Goal: Task Accomplishment & Management: Manage account settings

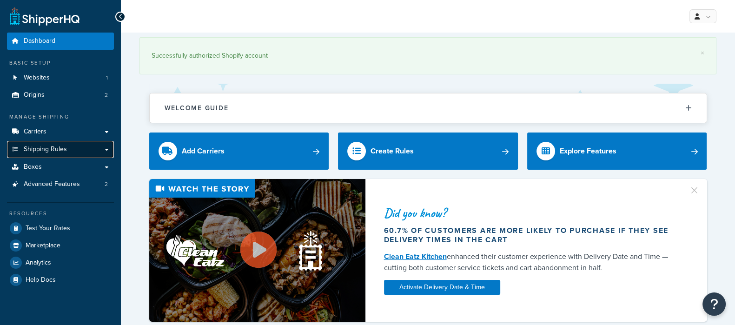
click at [46, 145] on span "Shipping Rules" at bounding box center [45, 149] width 43 height 8
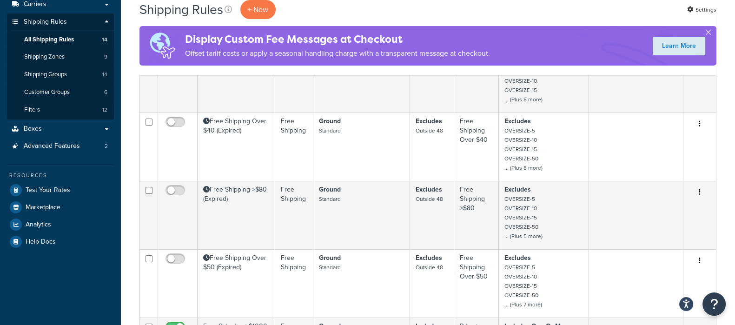
scroll to position [348, 0]
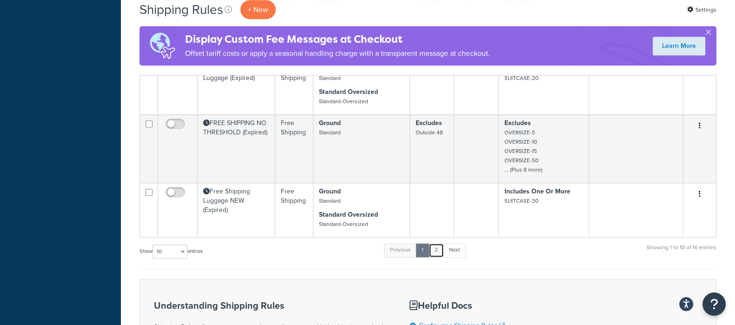
click at [435, 249] on link "2" at bounding box center [435, 250] width 15 height 14
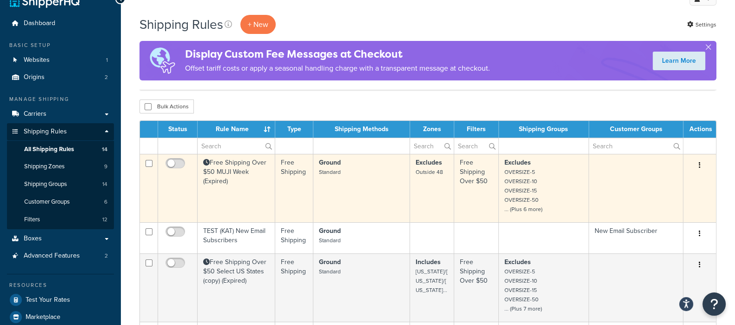
scroll to position [0, 0]
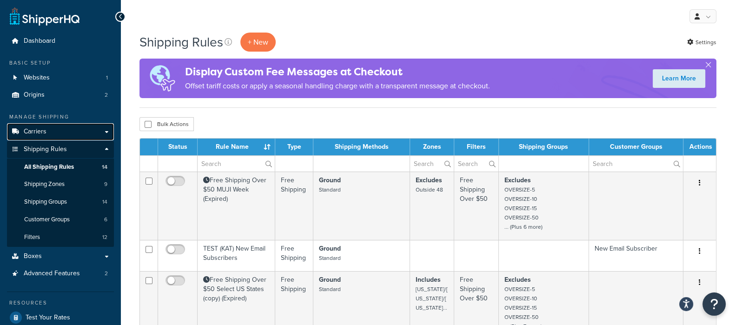
click at [34, 131] on span "Carriers" at bounding box center [35, 132] width 23 height 8
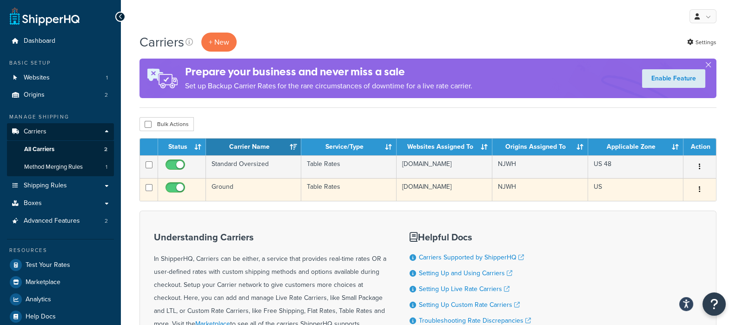
click at [230, 184] on td "Ground" at bounding box center [253, 189] width 95 height 23
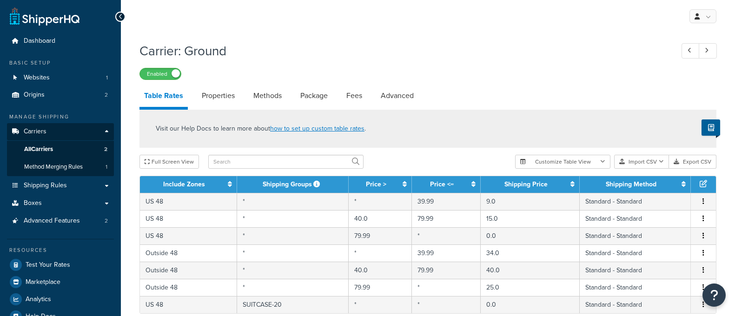
select select "25"
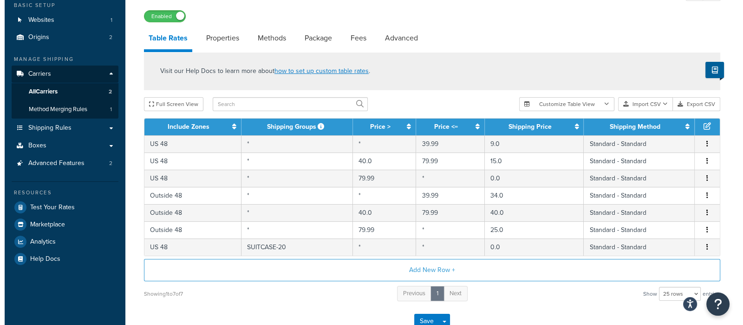
scroll to position [116, 0]
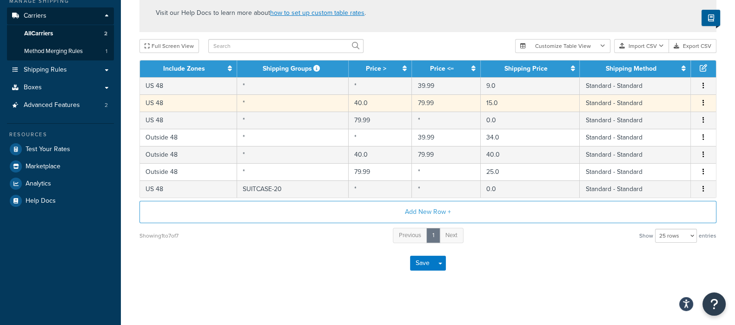
click at [379, 105] on td "40.0" at bounding box center [380, 102] width 64 height 17
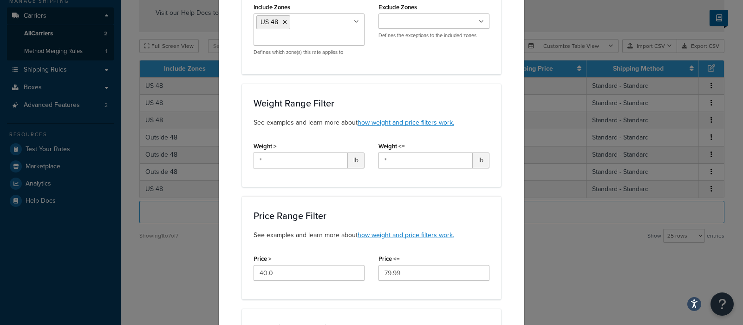
scroll to position [232, 0]
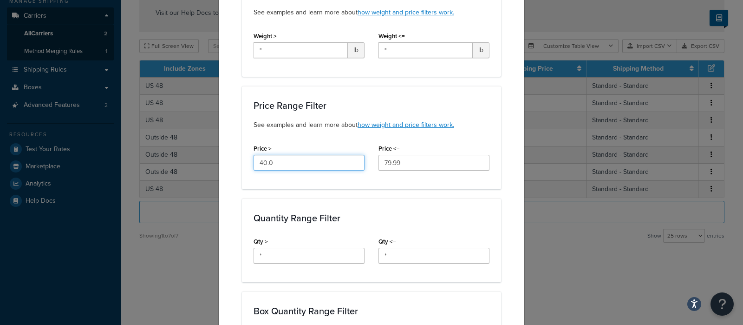
click at [283, 162] on input "40.0" at bounding box center [309, 163] width 111 height 16
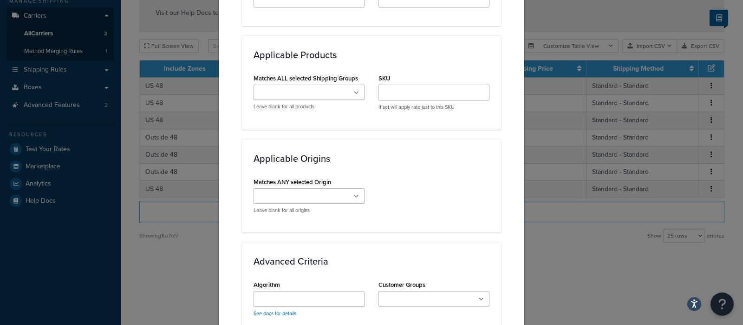
scroll to position [761, 0]
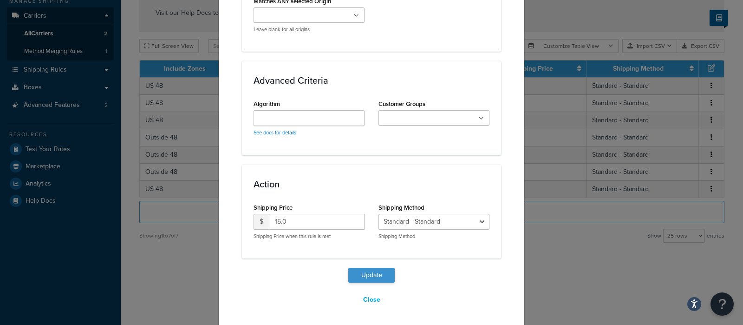
type input "39.99"
click at [370, 272] on button "Update" at bounding box center [371, 275] width 46 height 15
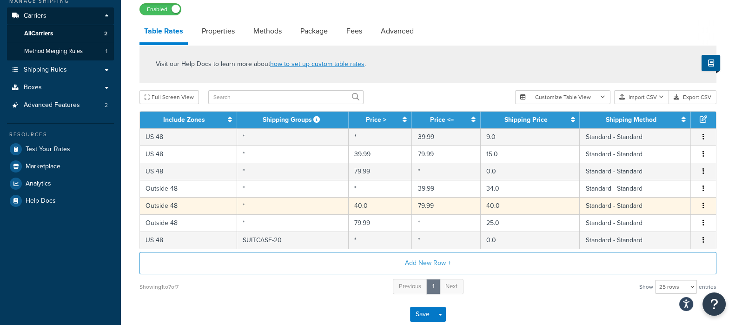
click at [372, 202] on td "40.0" at bounding box center [380, 205] width 64 height 17
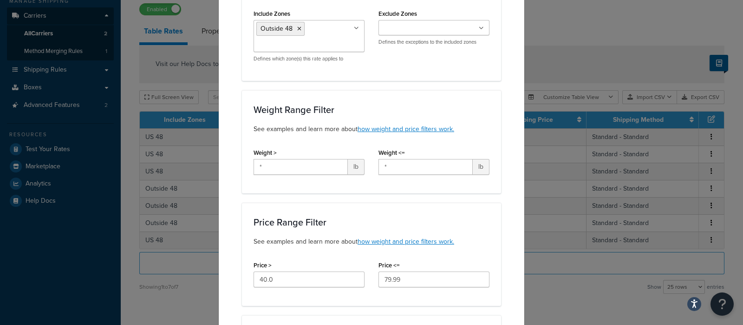
scroll to position [232, 0]
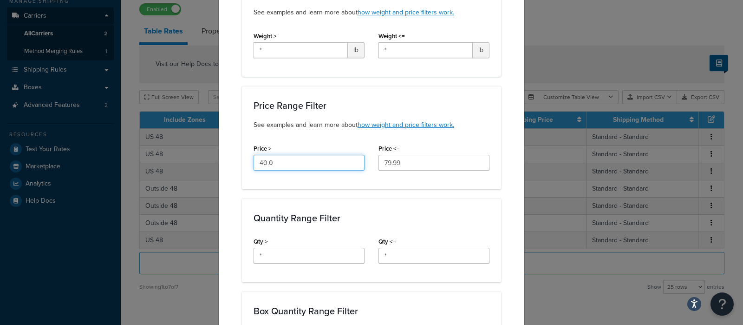
click at [282, 166] on input "40.0" at bounding box center [309, 163] width 111 height 16
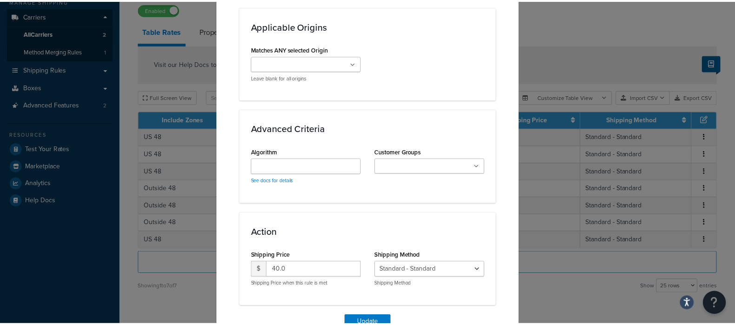
scroll to position [755, 0]
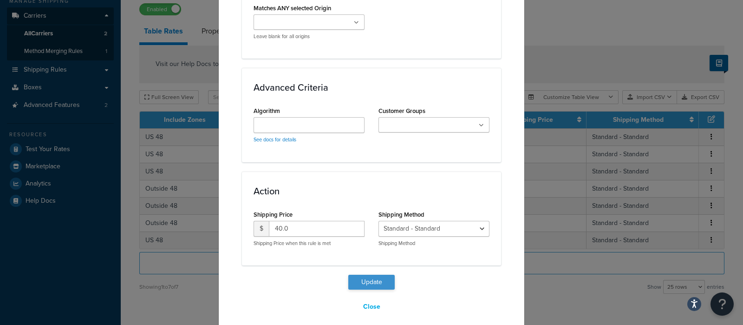
type input "39.99"
click at [367, 280] on button "Update" at bounding box center [371, 282] width 46 height 15
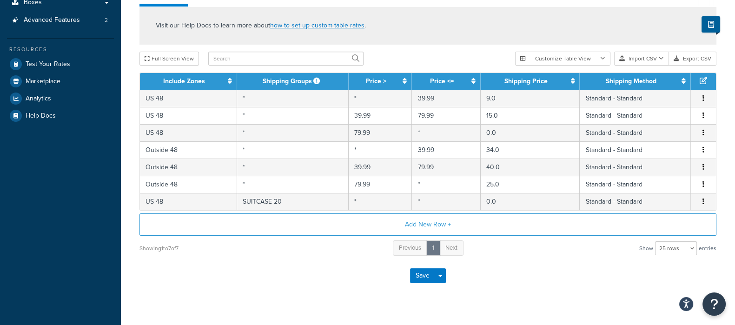
scroll to position [216, 0]
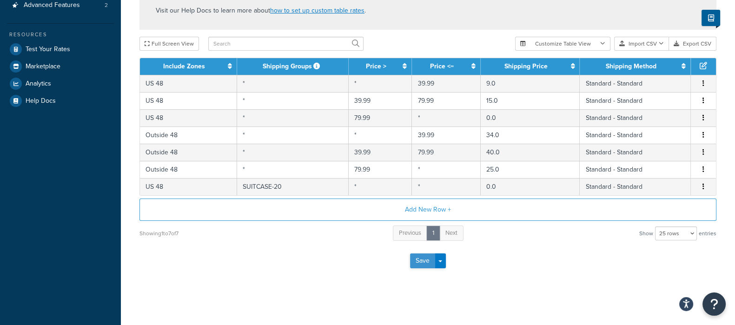
click at [416, 259] on button "Save" at bounding box center [422, 260] width 25 height 15
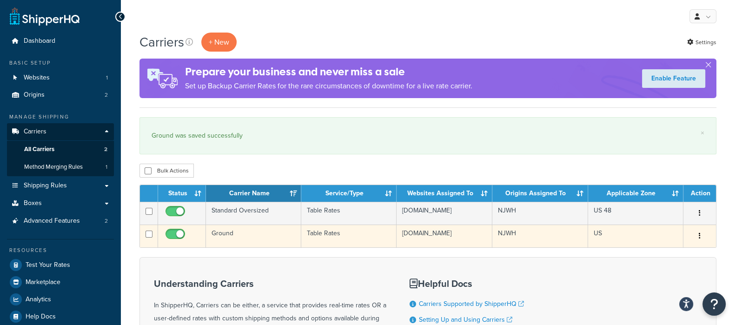
click at [228, 232] on td "Ground" at bounding box center [253, 235] width 95 height 23
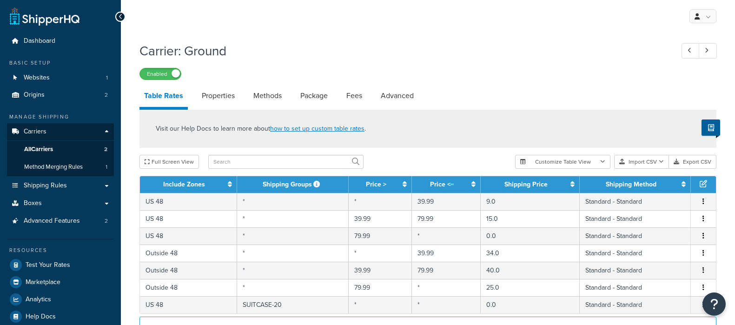
select select "25"
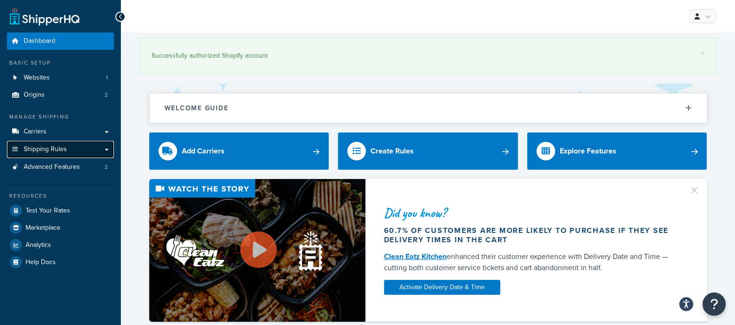
click at [48, 151] on span "Shipping Rules" at bounding box center [45, 149] width 43 height 8
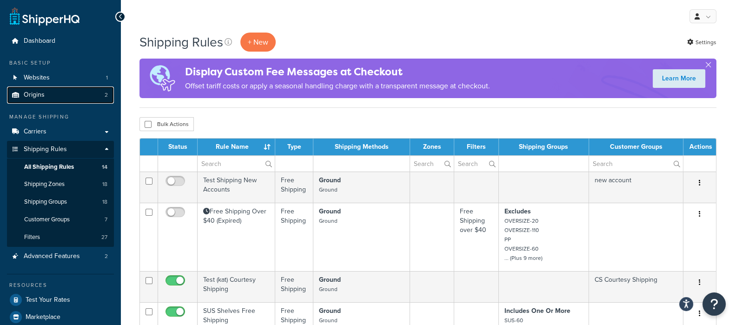
click at [44, 101] on link "Origins 2" at bounding box center [60, 94] width 107 height 17
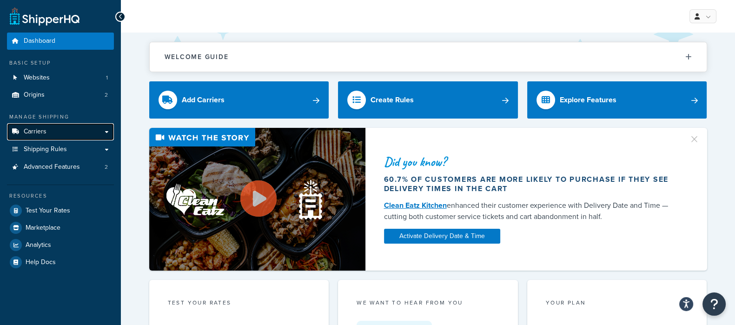
click at [43, 129] on span "Carriers" at bounding box center [35, 132] width 23 height 8
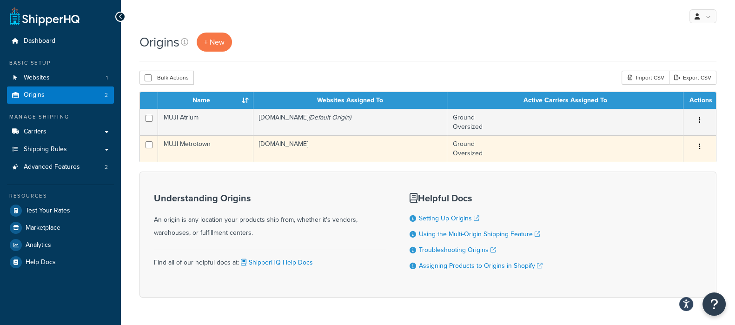
click at [230, 145] on td "MUJI Metrotown" at bounding box center [205, 148] width 95 height 26
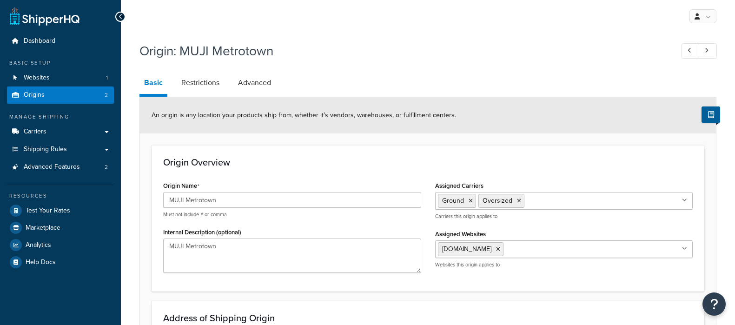
select select "1039"
select select "62"
click at [40, 129] on span "Carriers" at bounding box center [35, 132] width 23 height 8
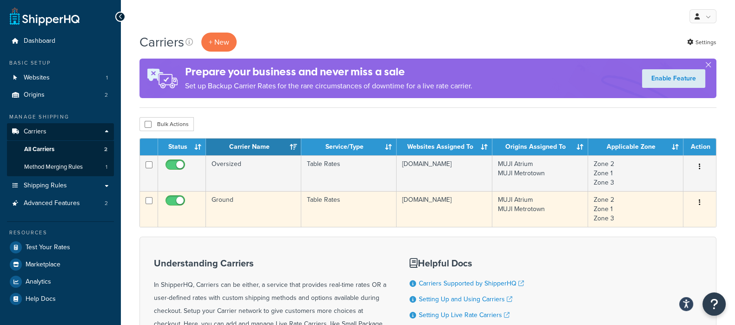
click at [229, 196] on td "Ground" at bounding box center [253, 209] width 95 height 36
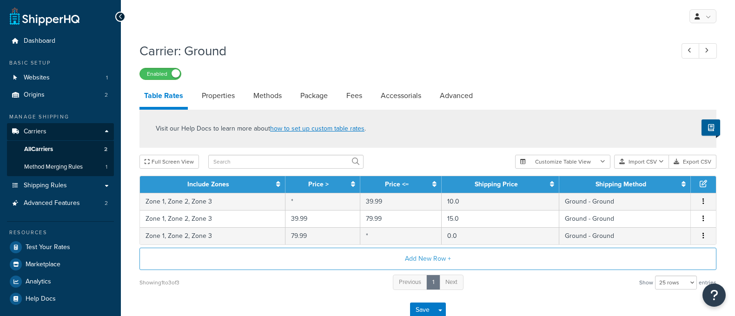
select select "25"
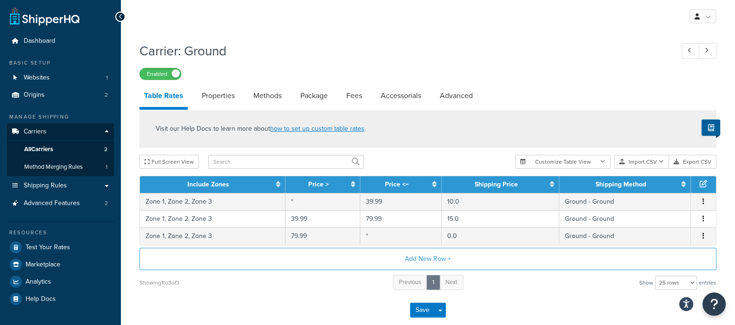
click at [312, 289] on div "Showing 1 to 3 of 3 Previous 1 Next Show 10 rows 15 rows 25 rows 50 rows 100 ro…" at bounding box center [427, 282] width 577 height 17
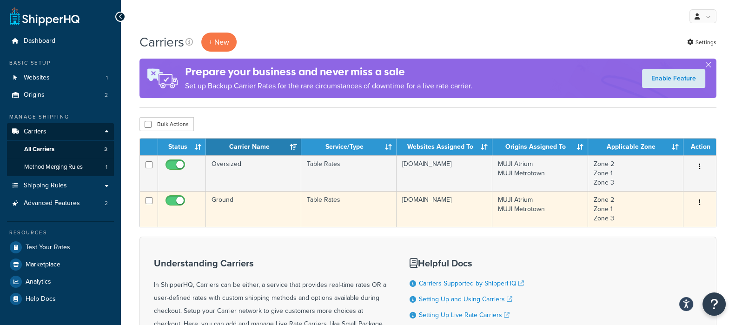
click at [230, 200] on td "Ground" at bounding box center [253, 209] width 95 height 36
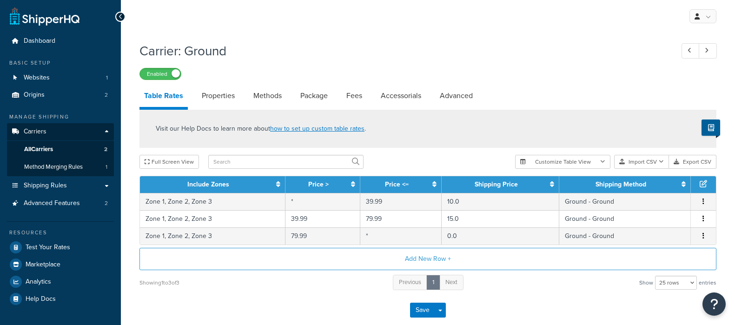
select select "25"
click at [355, 65] on div "Carrier: Ground Enabled" at bounding box center [427, 58] width 577 height 43
